Goal: Task Accomplishment & Management: Manage account settings

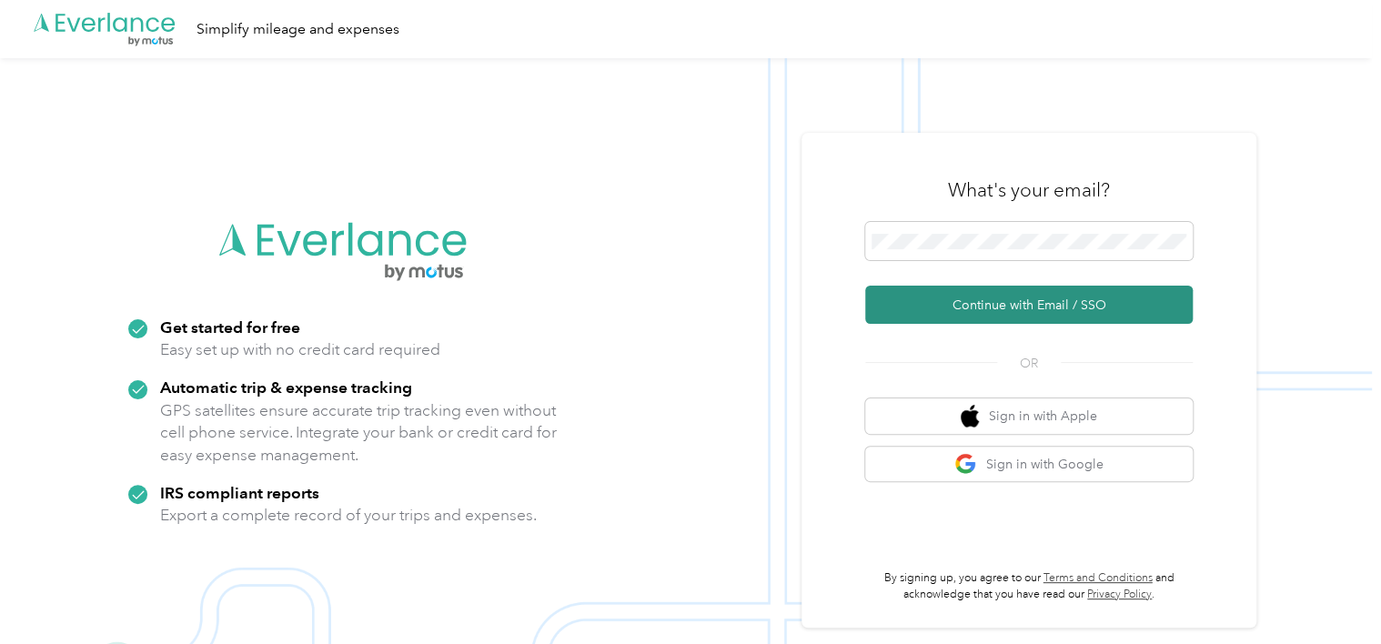
click at [961, 296] on button "Continue with Email / SSO" at bounding box center [1029, 305] width 328 height 38
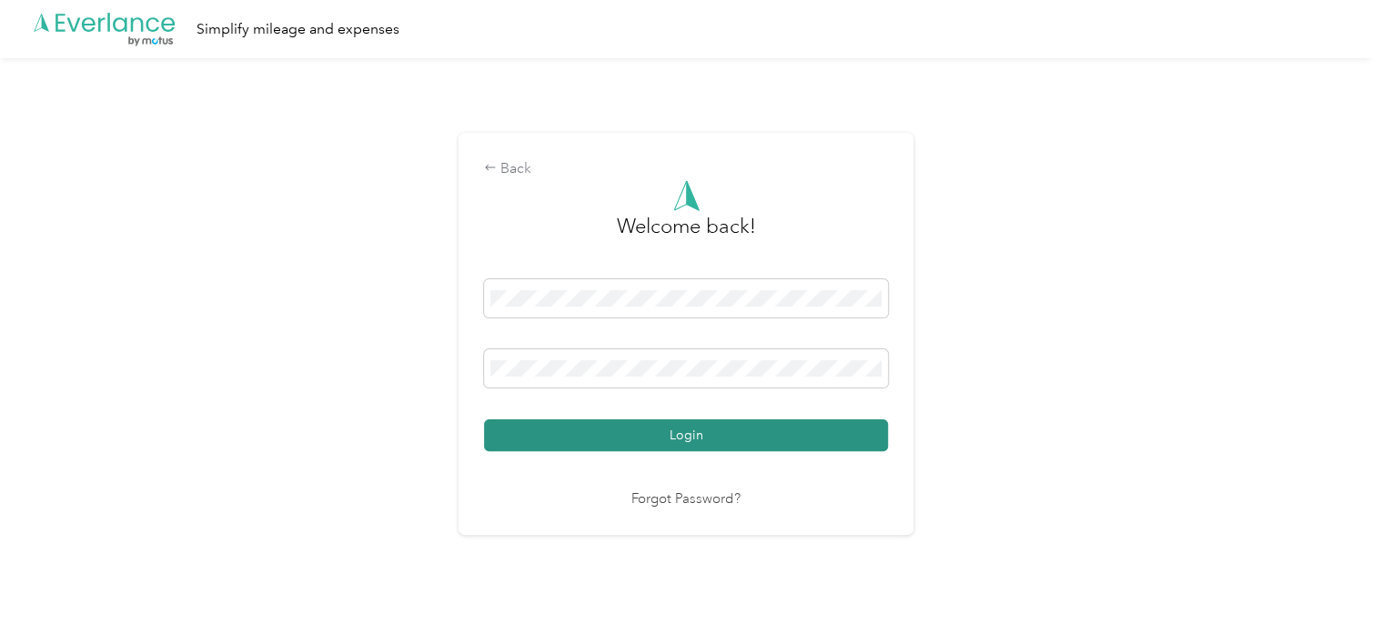
click at [726, 430] on button "Login" at bounding box center [686, 435] width 404 height 32
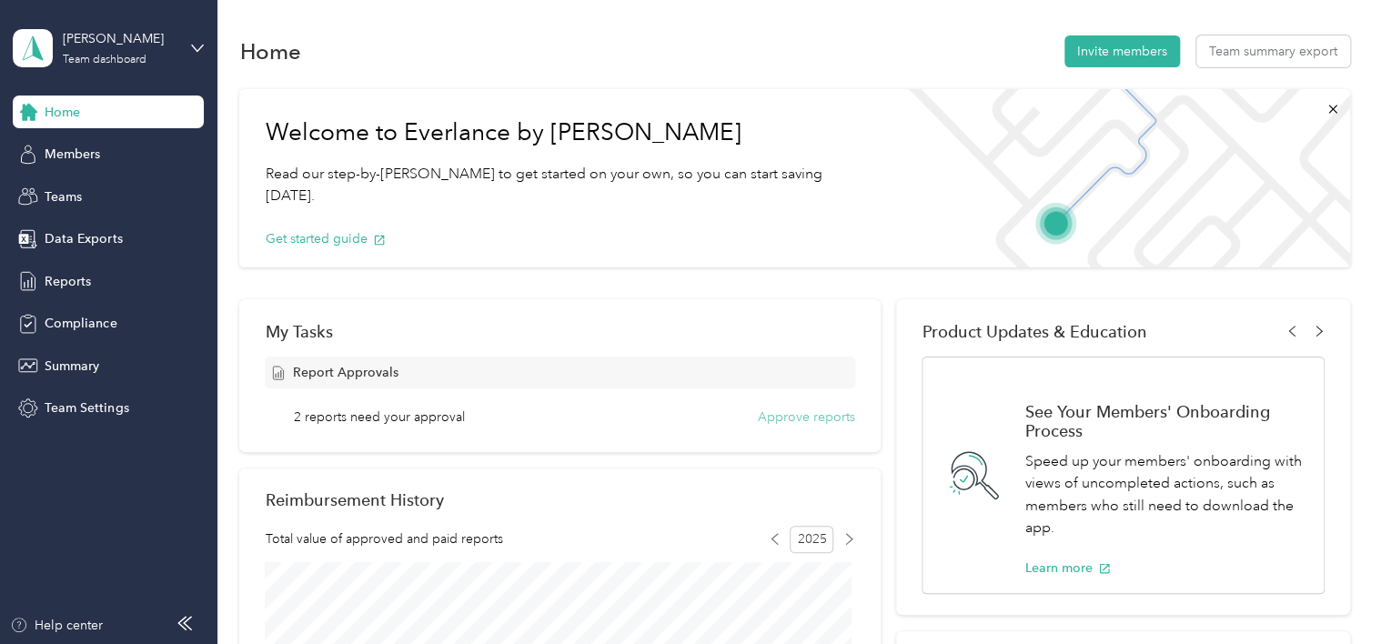
click at [793, 419] on button "Approve reports" at bounding box center [806, 417] width 97 height 19
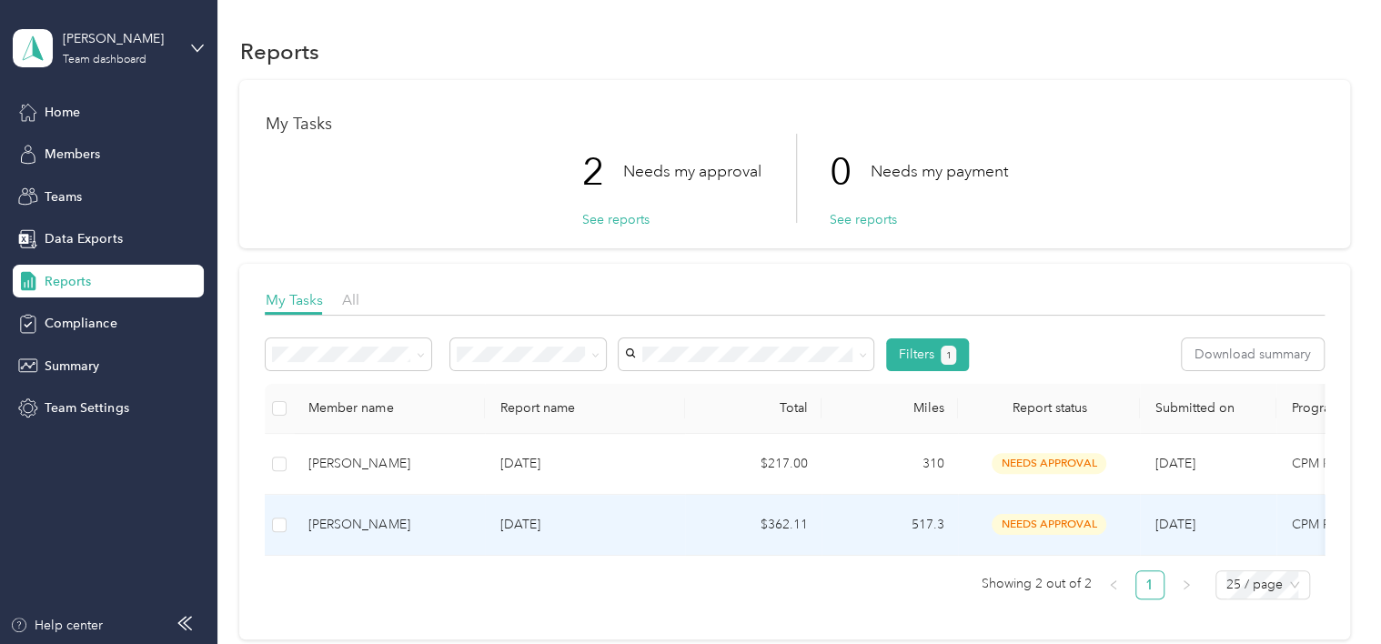
click at [382, 522] on div "[PERSON_NAME]" at bounding box center [389, 525] width 162 height 20
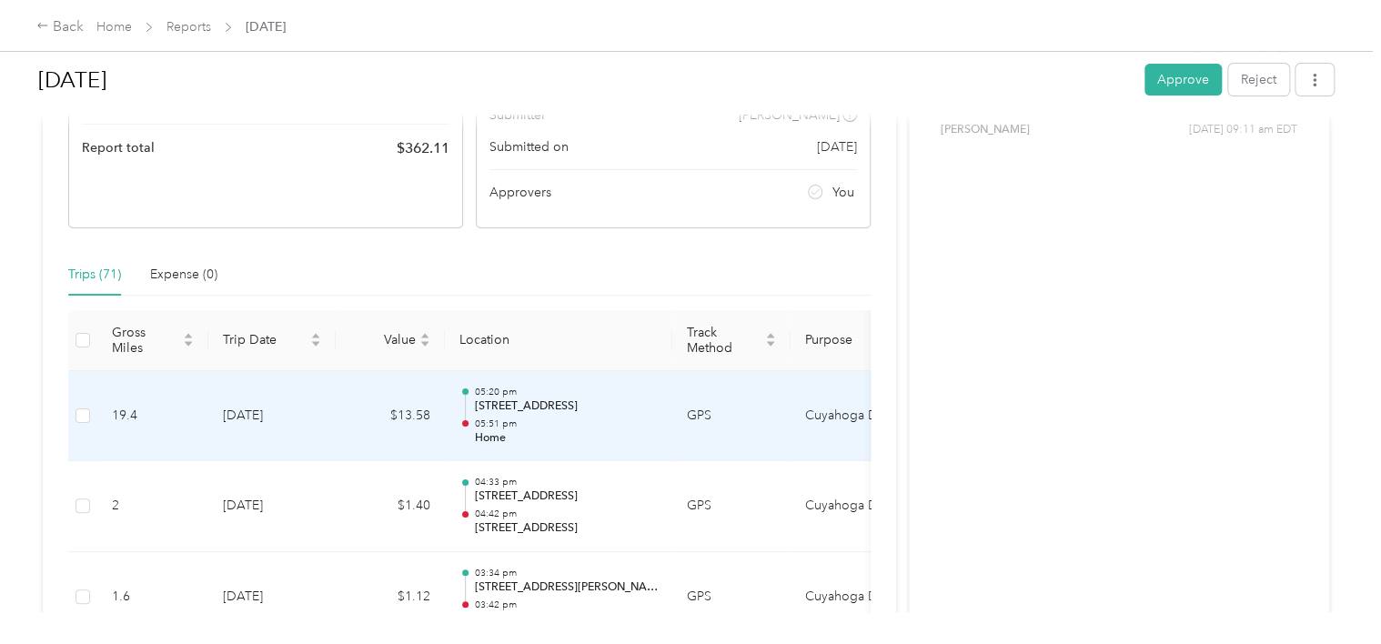
scroll to position [364, 0]
